Goal: Navigation & Orientation: Go to known website

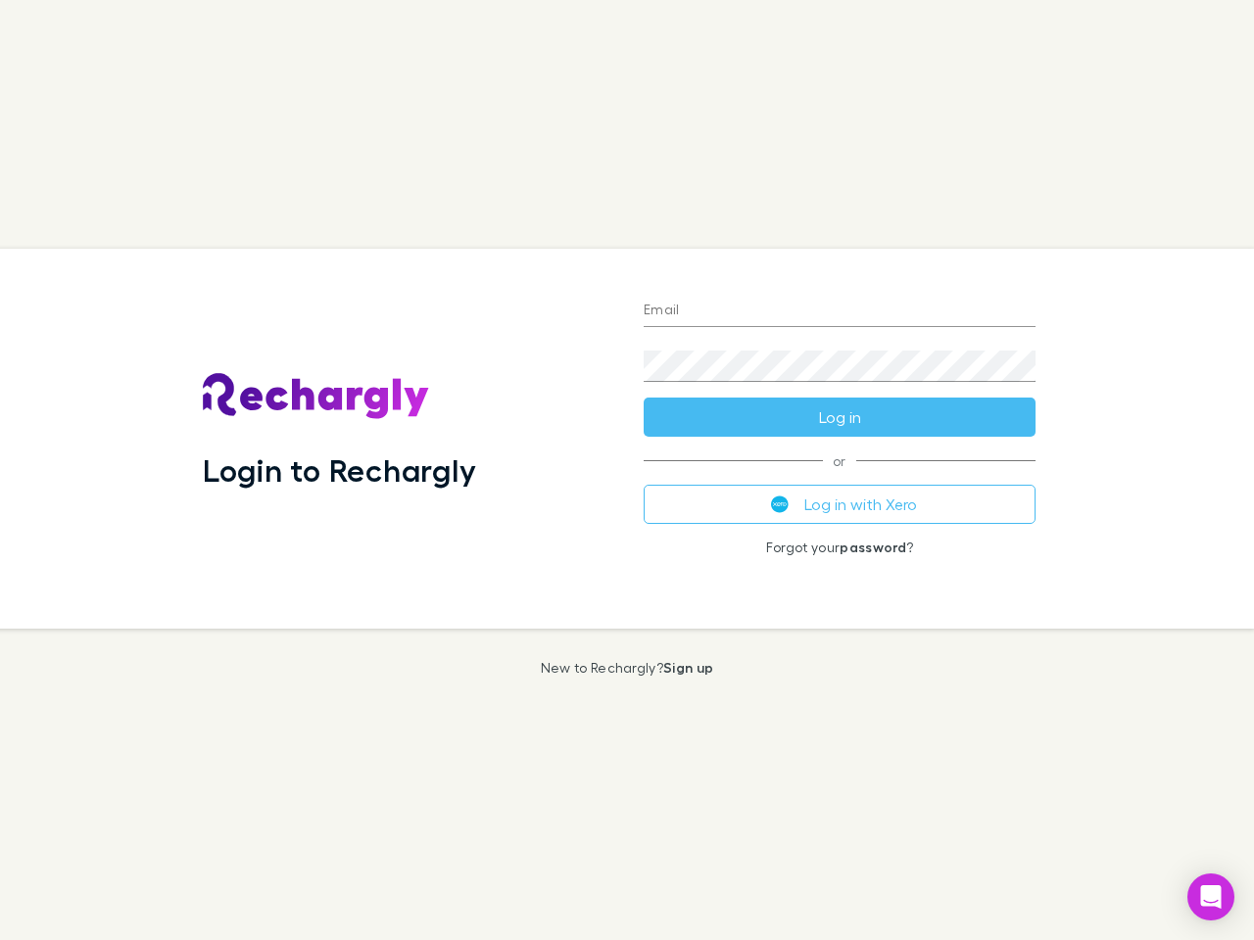
click at [627, 470] on div "Login to Rechargly" at bounding box center [407, 439] width 441 height 380
click at [839, 311] on input "Email" at bounding box center [839, 311] width 392 height 31
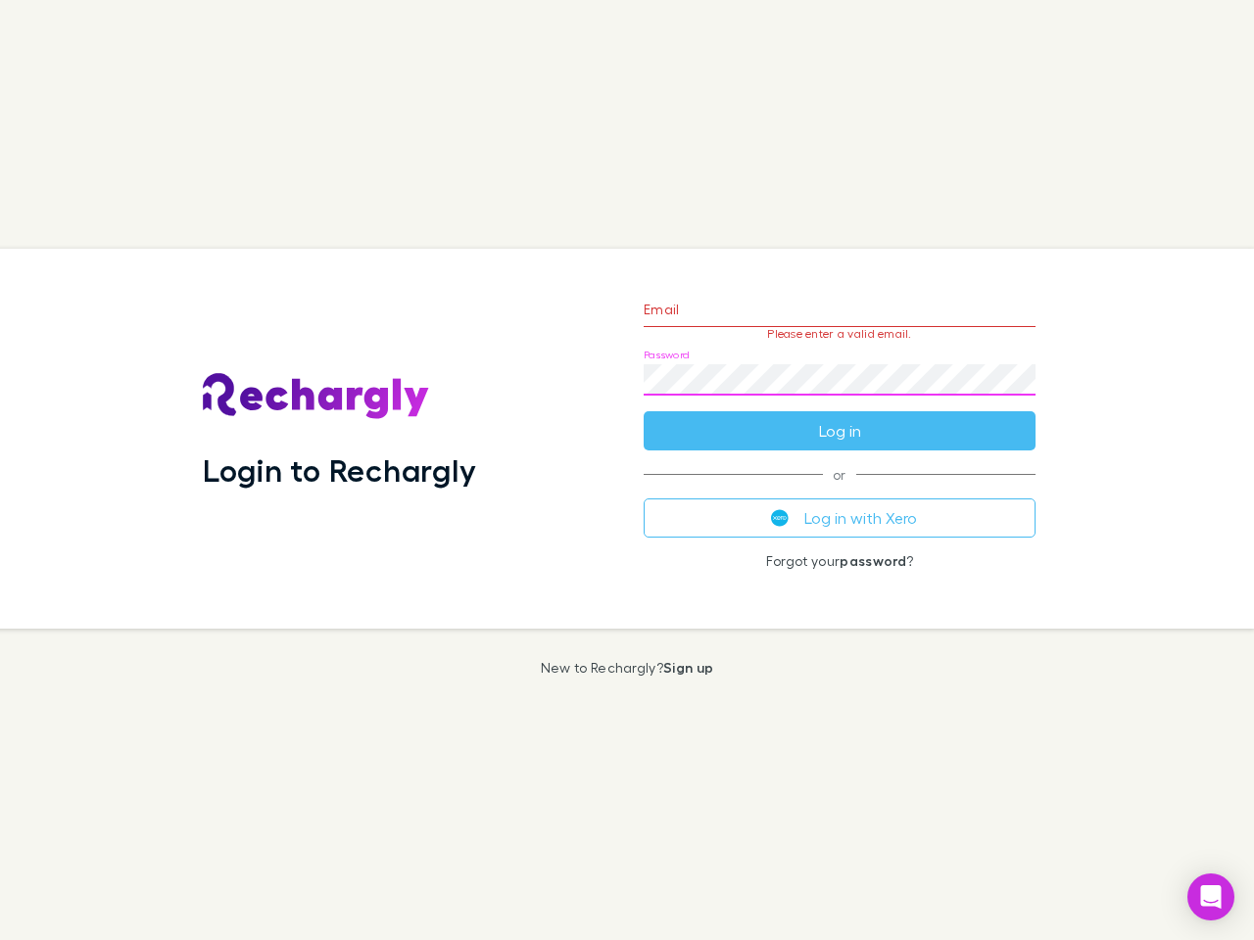
click at [839, 417] on form "Email Please enter a valid email. Password Log in" at bounding box center [839, 365] width 392 height 170
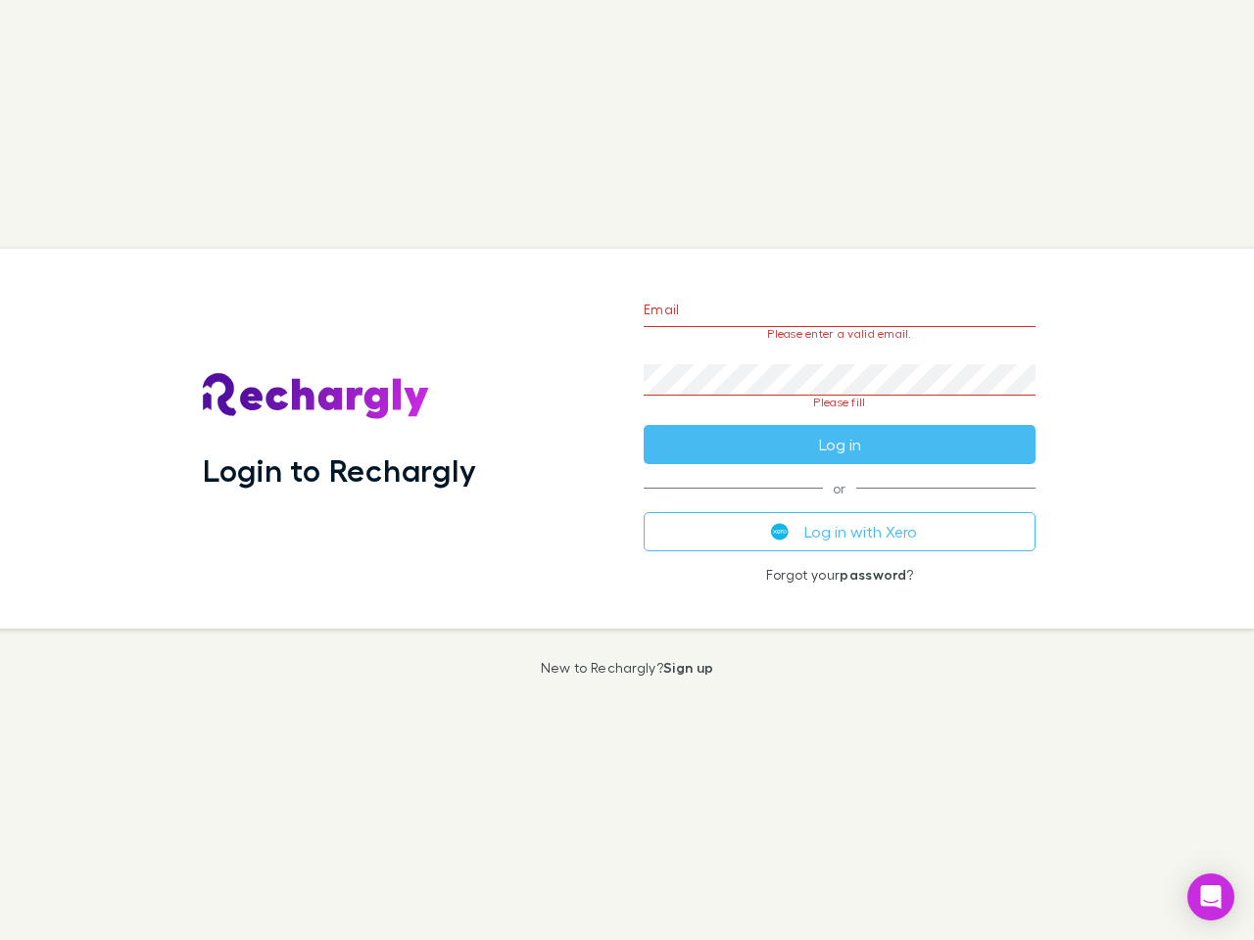
click at [839, 504] on div "Email Please enter a valid email. Password Please fill Log in or Log in with Xe…" at bounding box center [839, 439] width 423 height 380
click at [1210, 897] on icon "Open Intercom Messenger" at bounding box center [1211, 897] width 21 height 24
